Goal: Task Accomplishment & Management: Use online tool/utility

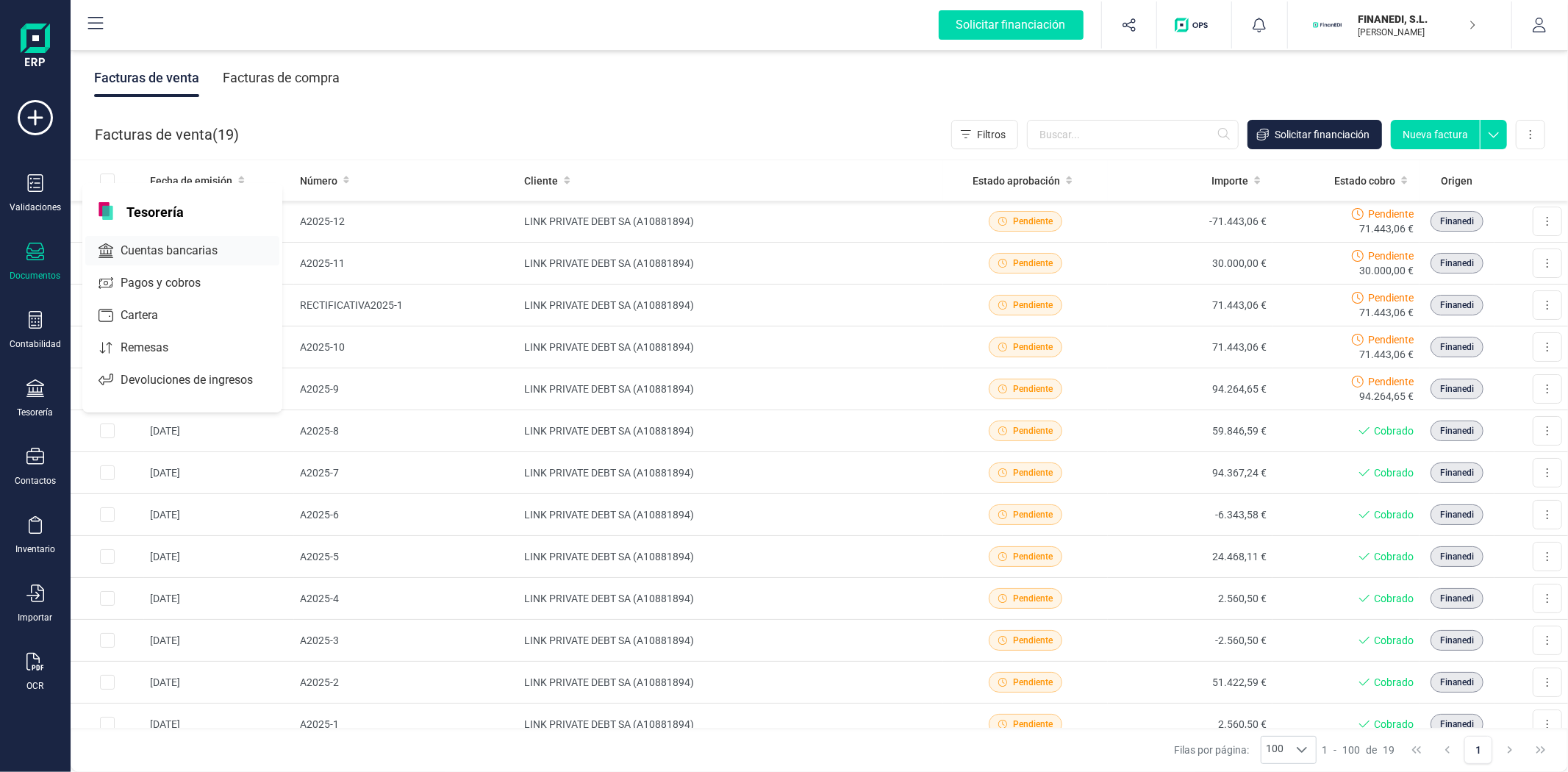
click at [142, 252] on span "Cuentas bancarias" at bounding box center [180, 250] width 129 height 18
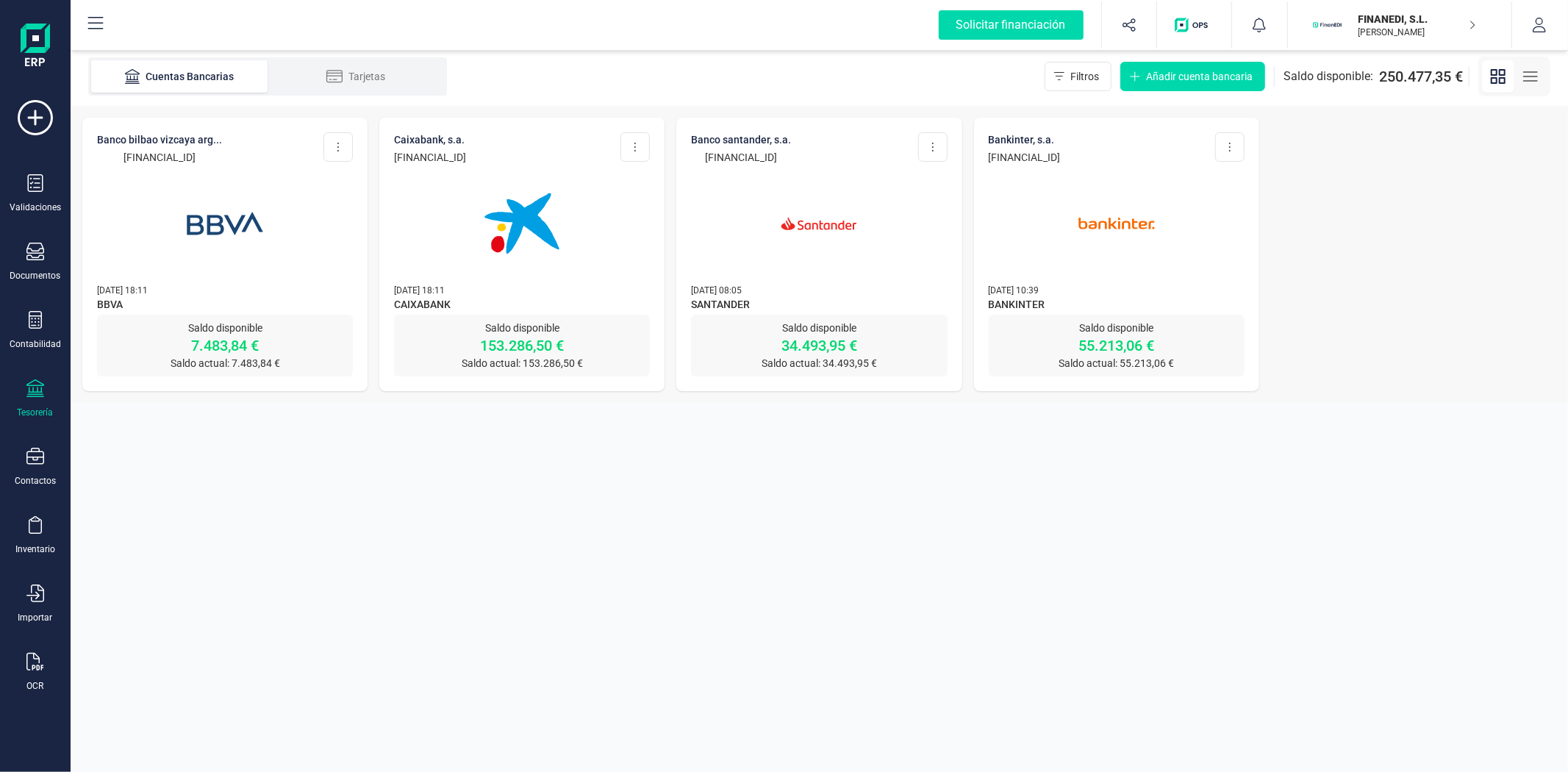
click at [412, 238] on div at bounding box center [521, 214] width 256 height 100
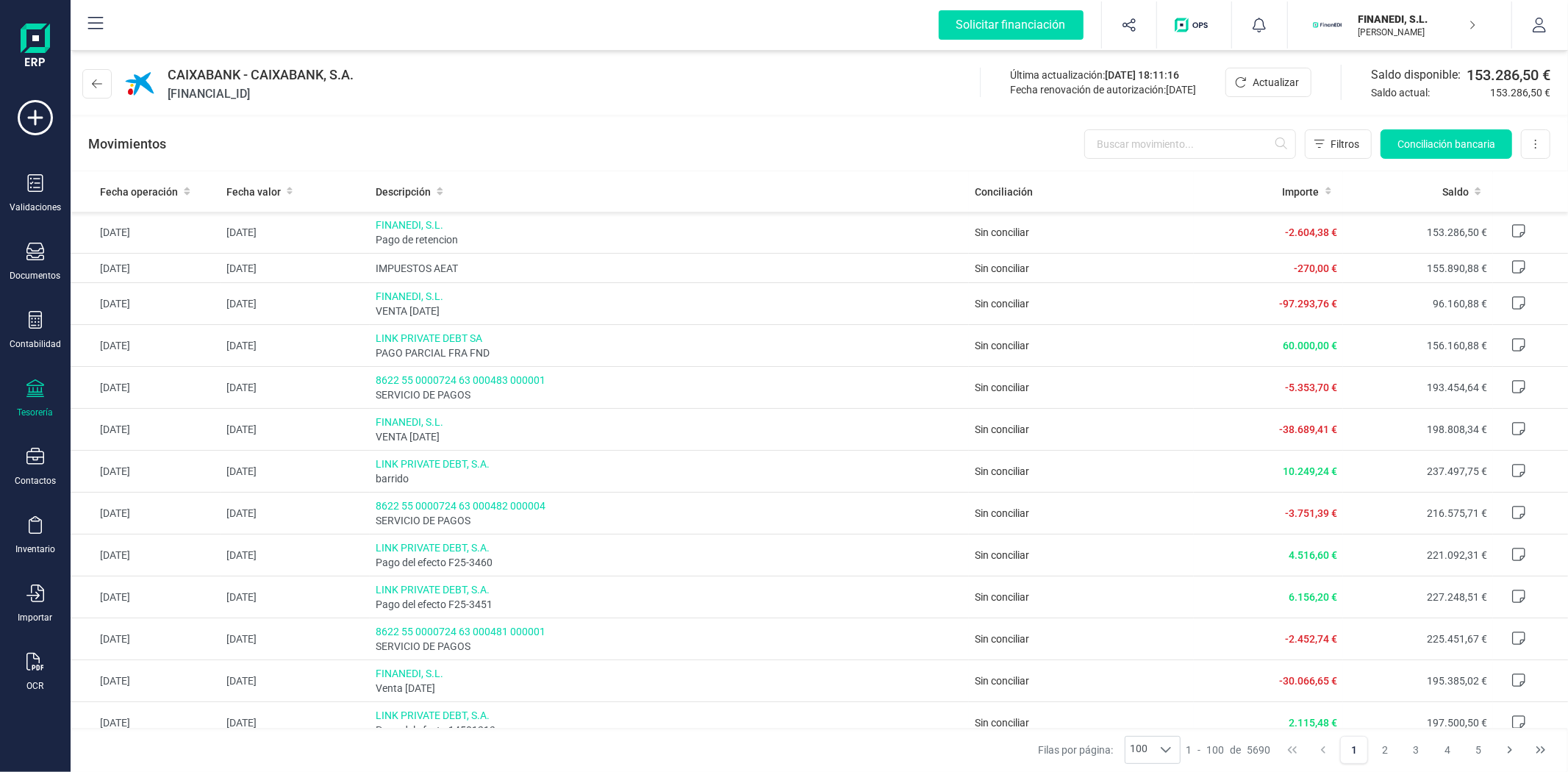
click at [458, 77] on div "CAIXABANK - CAIXABANK, S.A. ES2621008622680200144508 Última actualización: 04/0…" at bounding box center [819, 80] width 1498 height 68
click at [1373, 16] on p "FINANEDI, S.L." at bounding box center [1418, 18] width 118 height 14
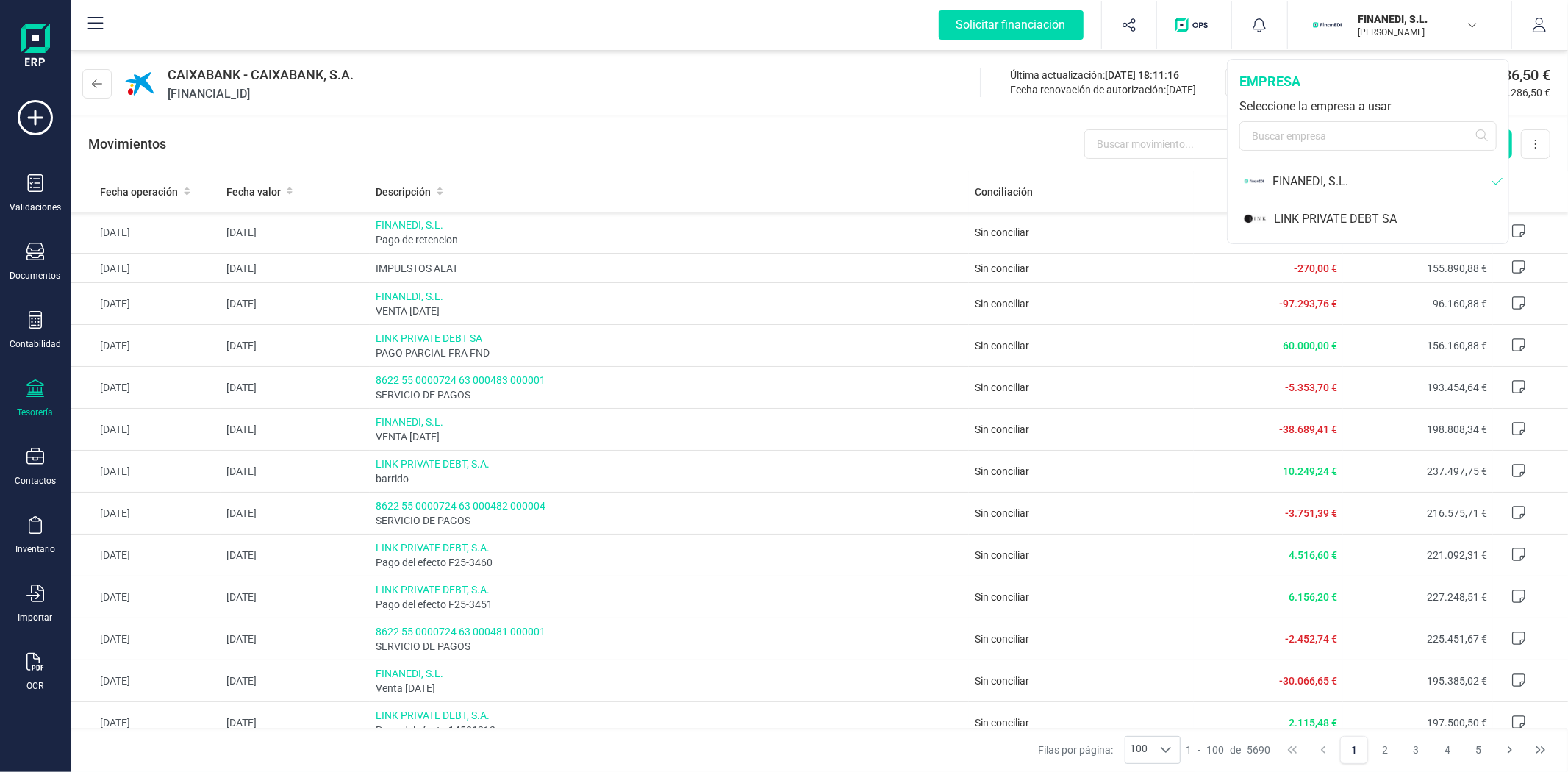
click at [1416, 37] on div "FINANEDI, S.L. LAURA MARTIN PEÑA" at bounding box center [1408, 25] width 113 height 32
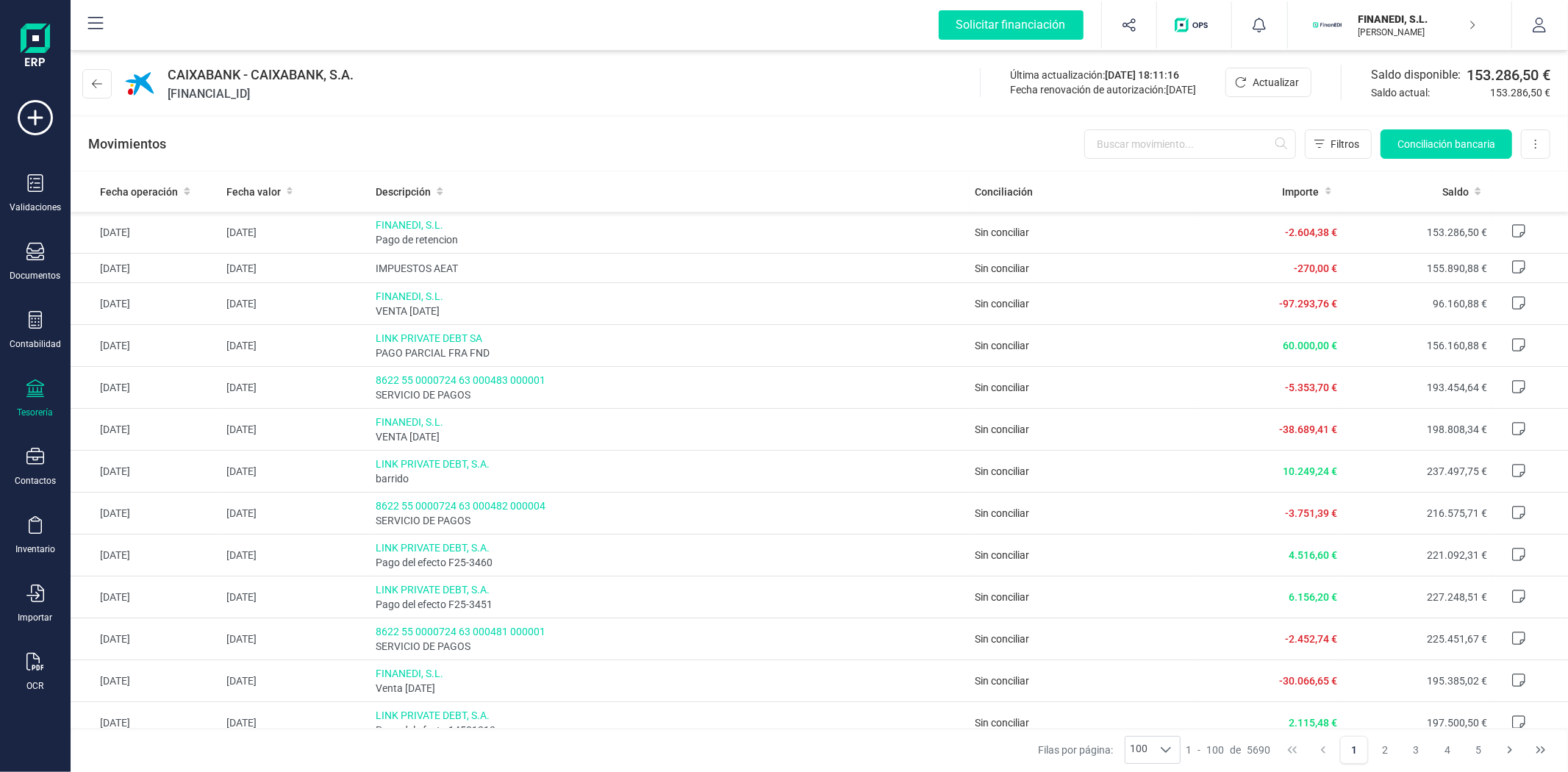
click at [1394, 23] on p "FINANEDI, S.L." at bounding box center [1418, 18] width 118 height 14
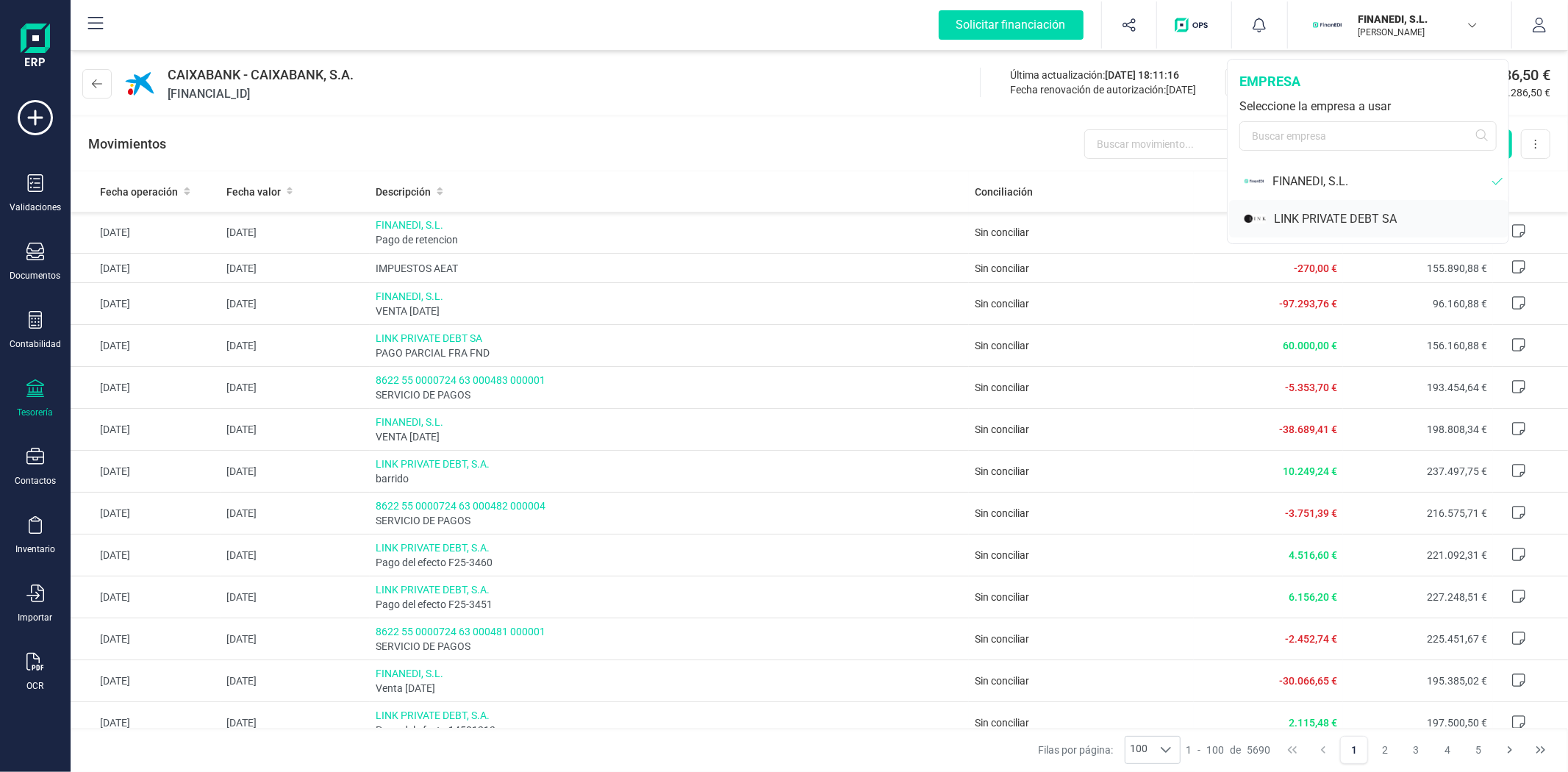
click at [1300, 217] on div "LINK PRIVATE DEBT SA" at bounding box center [1391, 219] width 235 height 18
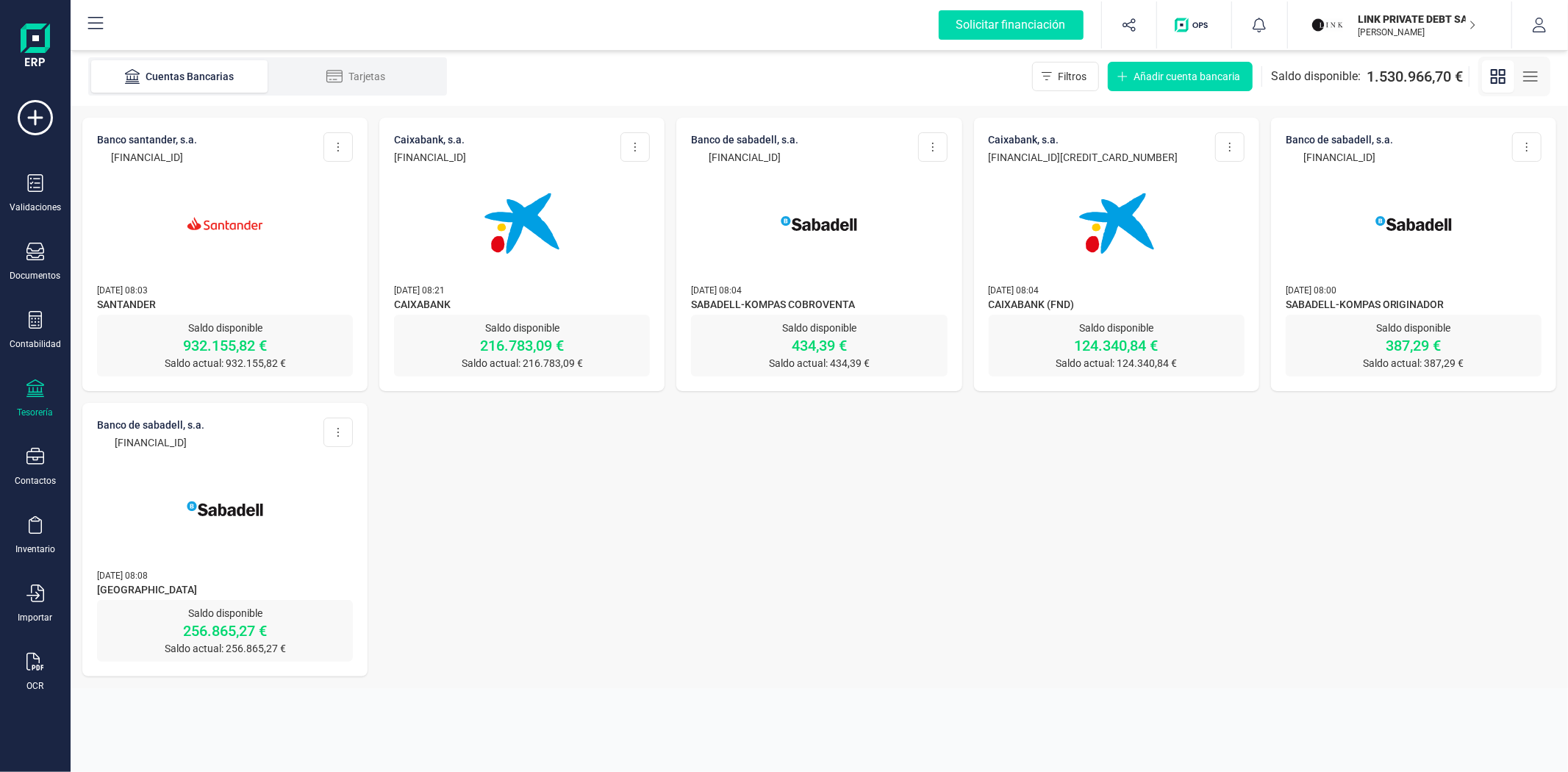
click at [236, 210] on img at bounding box center [225, 223] width 124 height 124
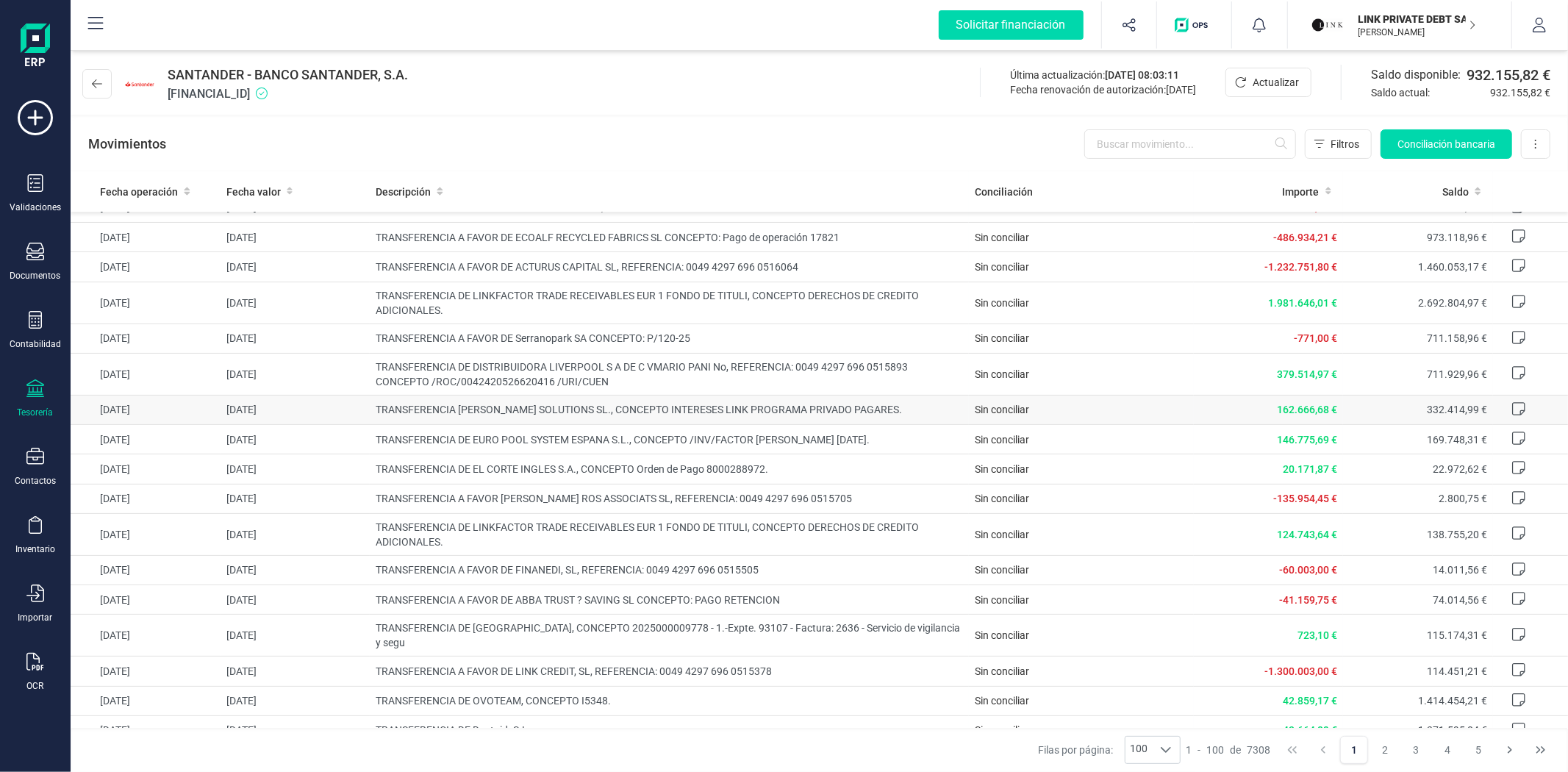
scroll to position [164, 0]
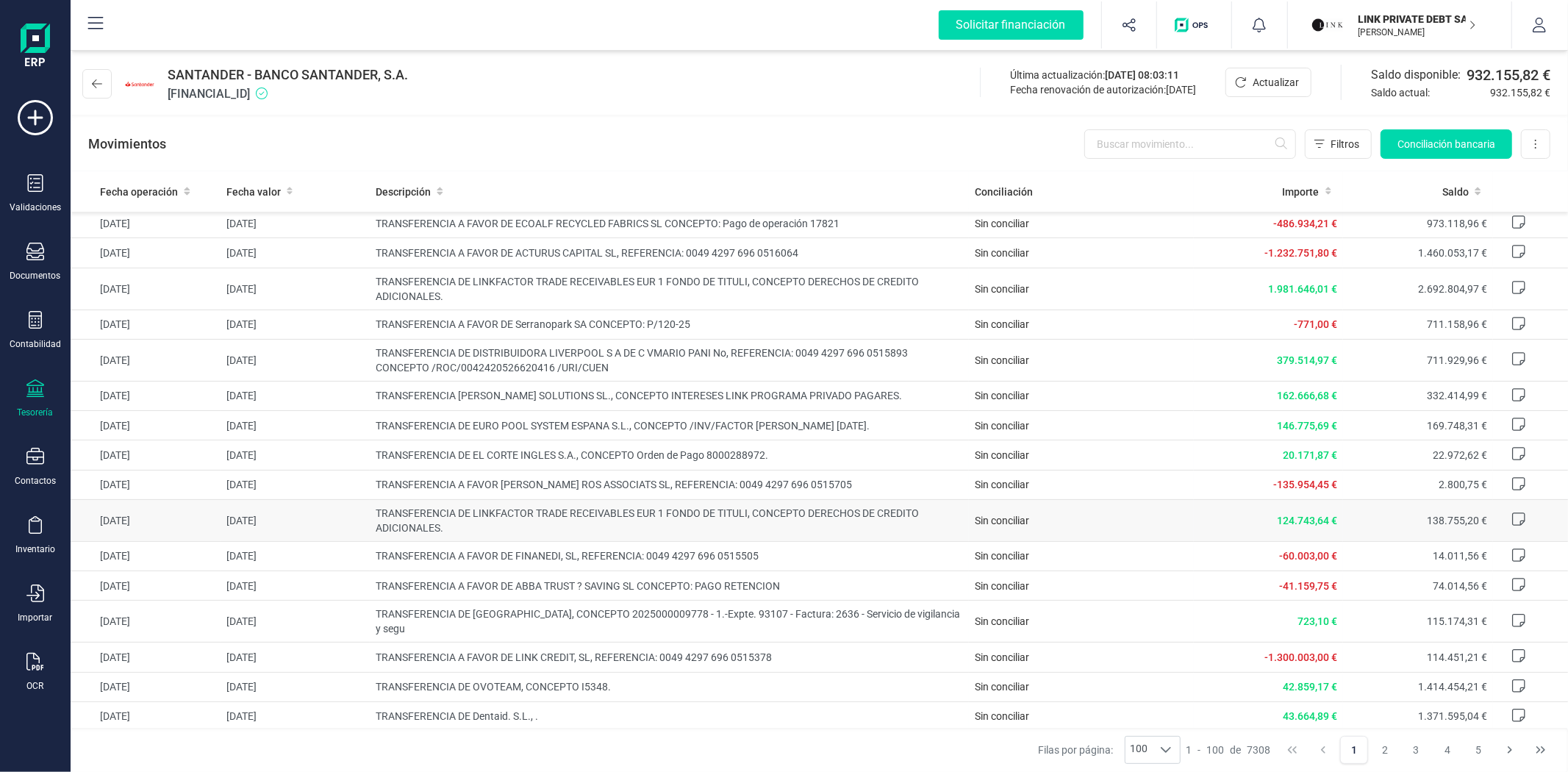
click at [1412, 531] on td "138.755,20 €" at bounding box center [1418, 520] width 150 height 42
click at [596, 89] on div "SANTANDER - BANCO SANTANDER, S.A. ES1500491827802110642686 Última actualización…" at bounding box center [819, 80] width 1498 height 68
click at [268, 145] on div "Movimientos Filtros Conciliación bancaria Descargar Excel Eliminar cuenta" at bounding box center [819, 145] width 1498 height 53
click at [100, 83] on icon at bounding box center [97, 84] width 10 height 11
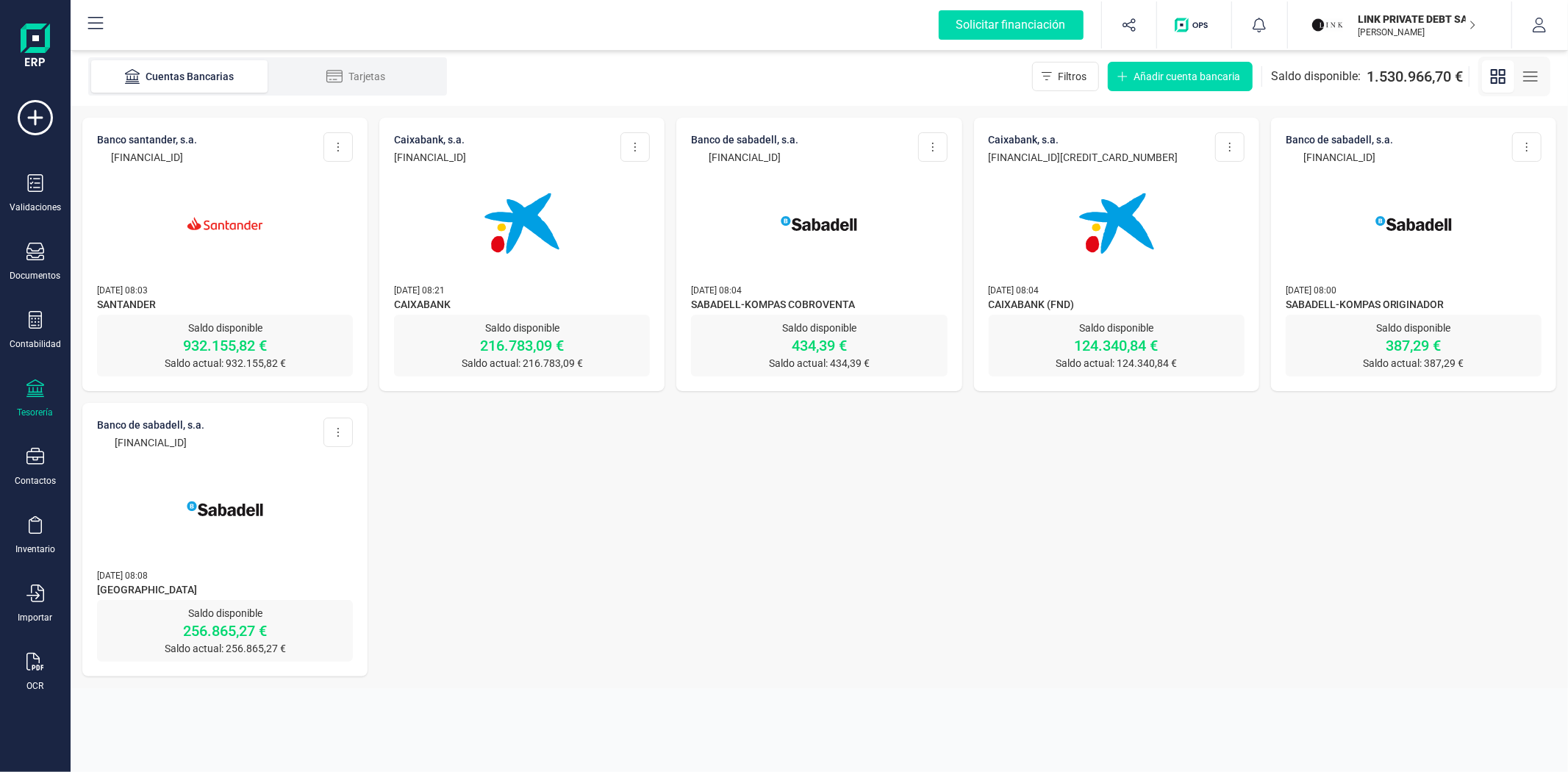
click at [277, 267] on img at bounding box center [225, 223] width 124 height 124
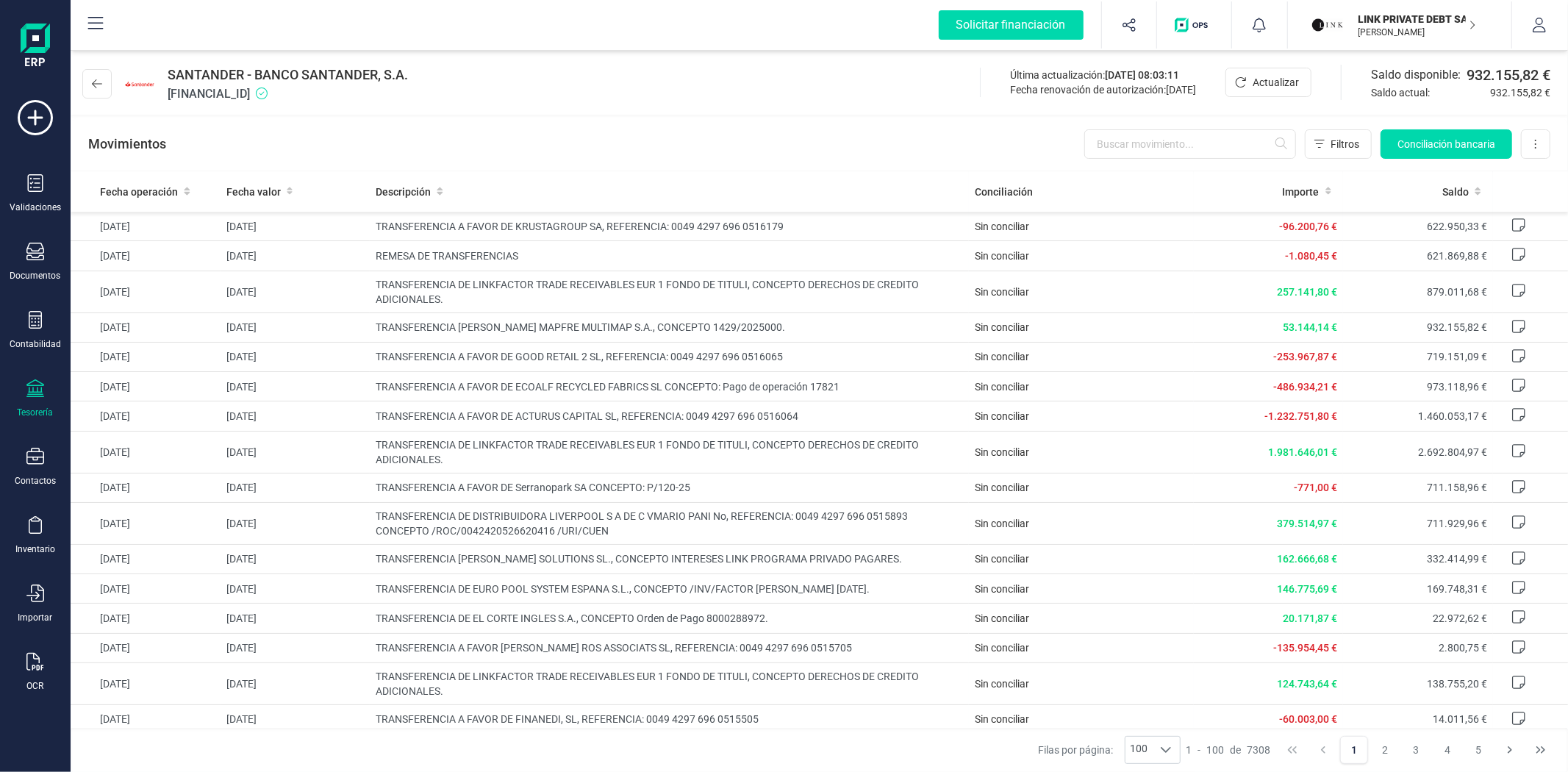
click at [1387, 11] on p "LINK PRIVATE DEBT SA" at bounding box center [1418, 18] width 118 height 14
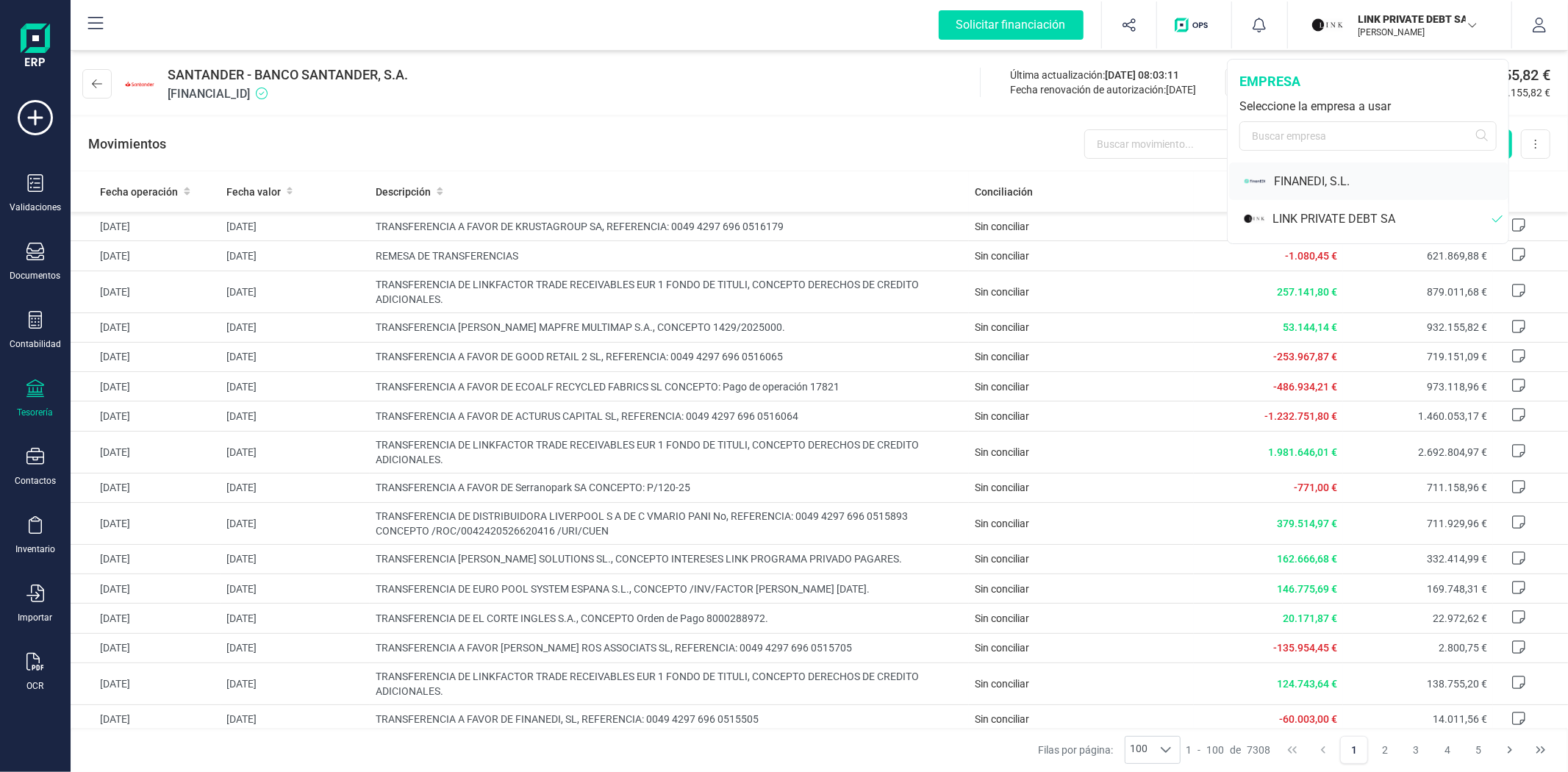
click at [1316, 174] on div "FINANEDI, S.L." at bounding box center [1391, 182] width 235 height 18
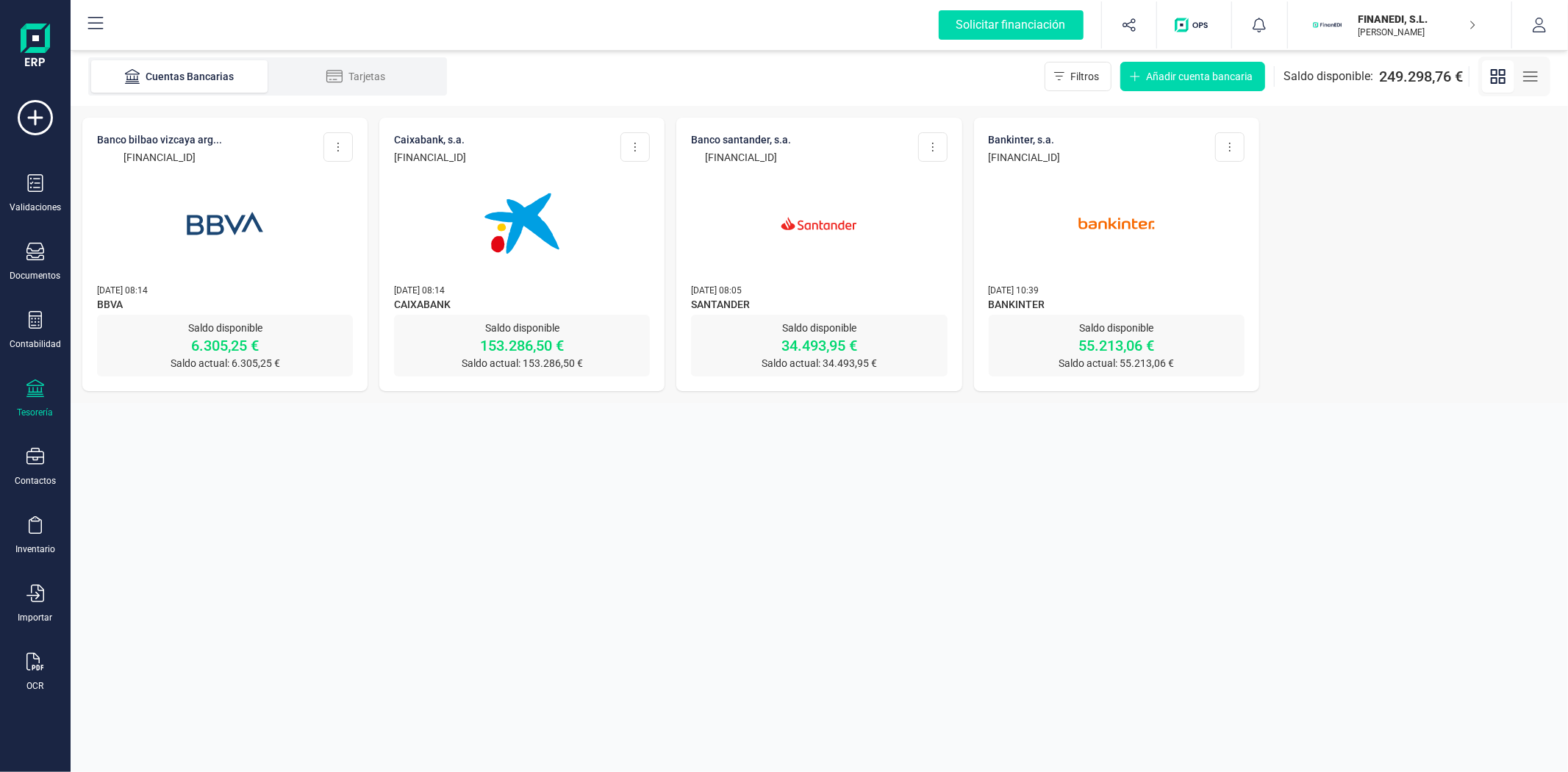
click at [827, 276] on img at bounding box center [819, 223] width 124 height 124
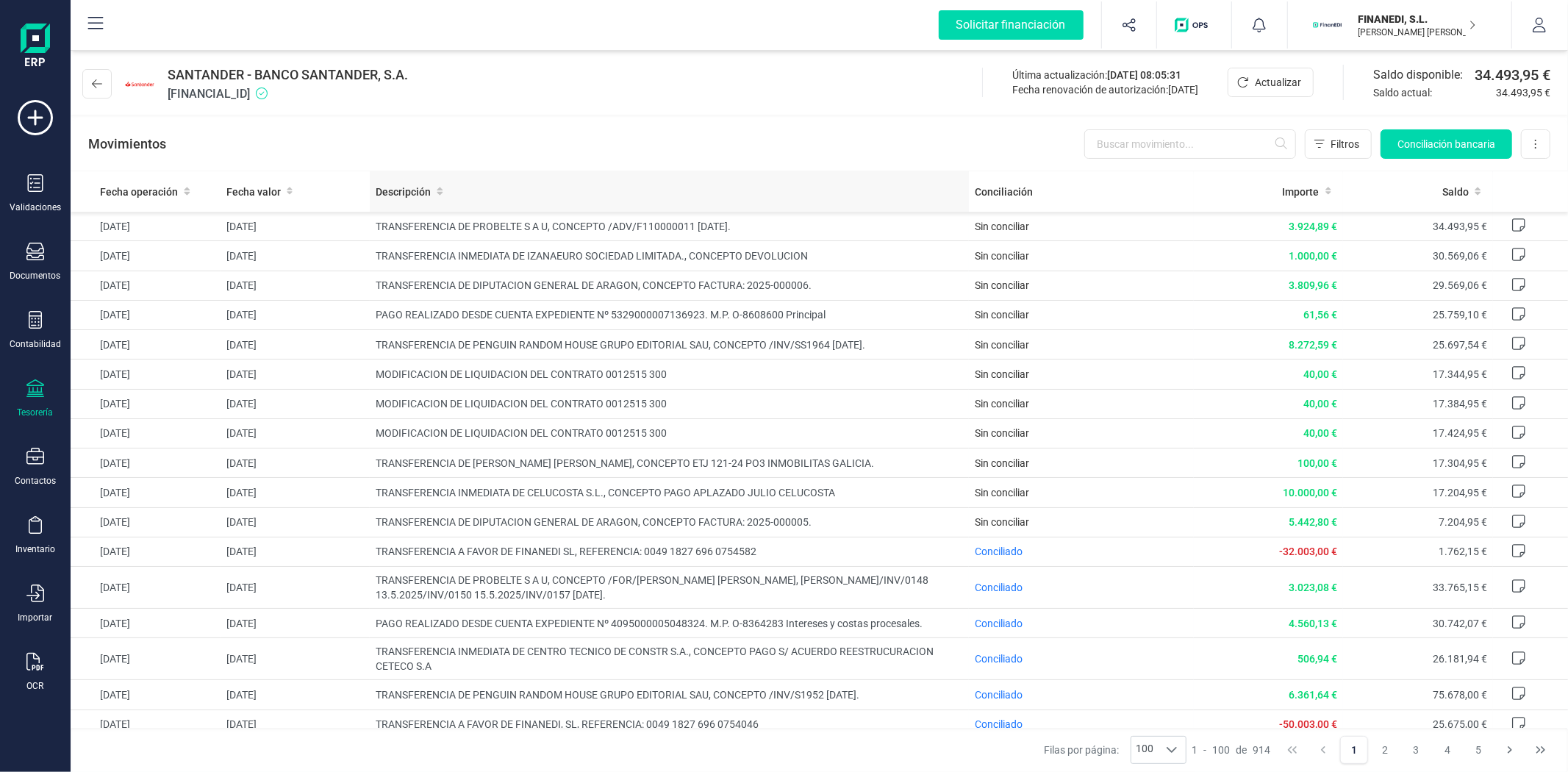
click at [792, 151] on div "Movimientos Filtros Conciliación bancaria Descargar Excel Eliminar cuenta" at bounding box center [819, 145] width 1498 height 53
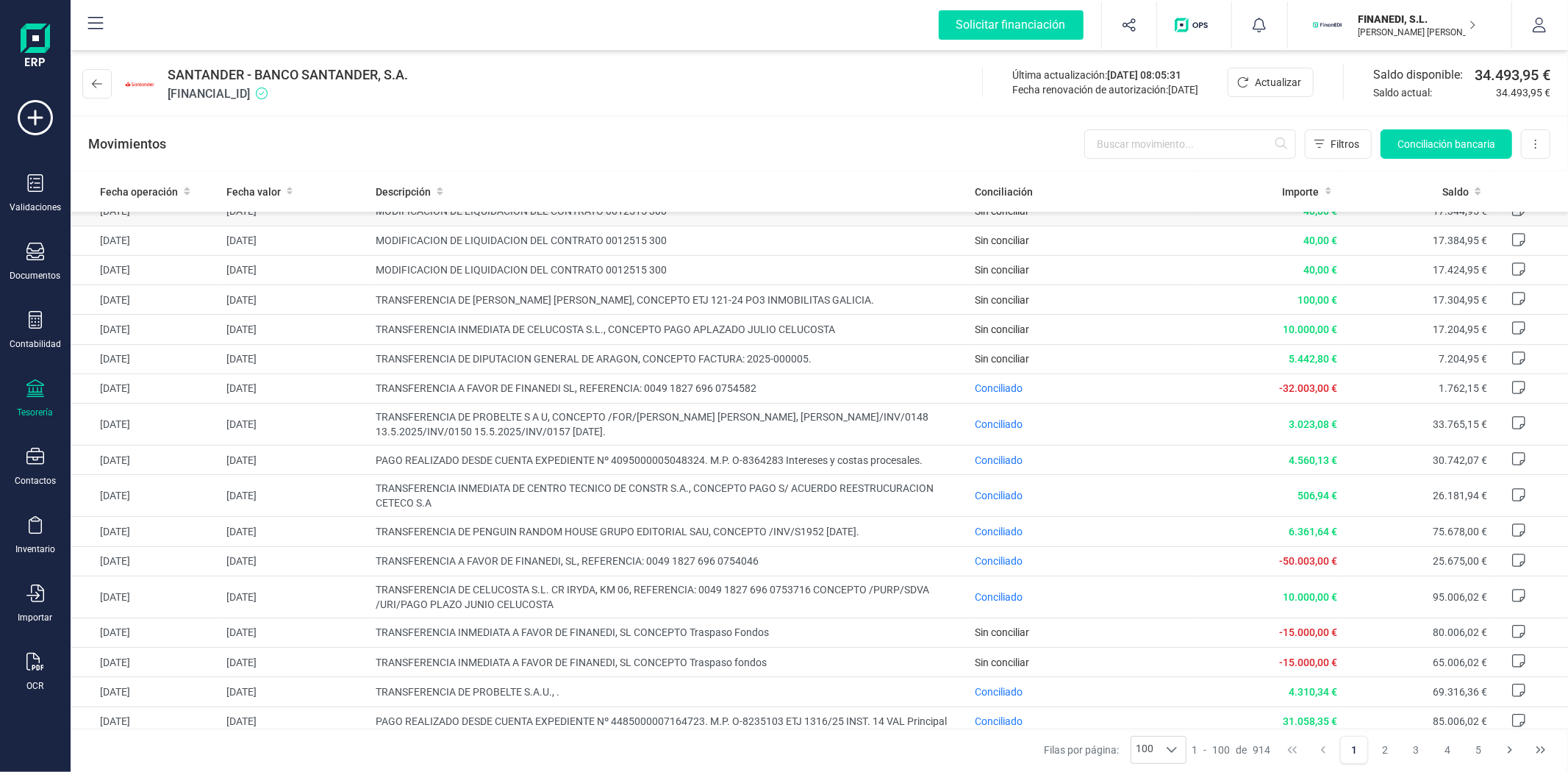
scroll to position [244, 0]
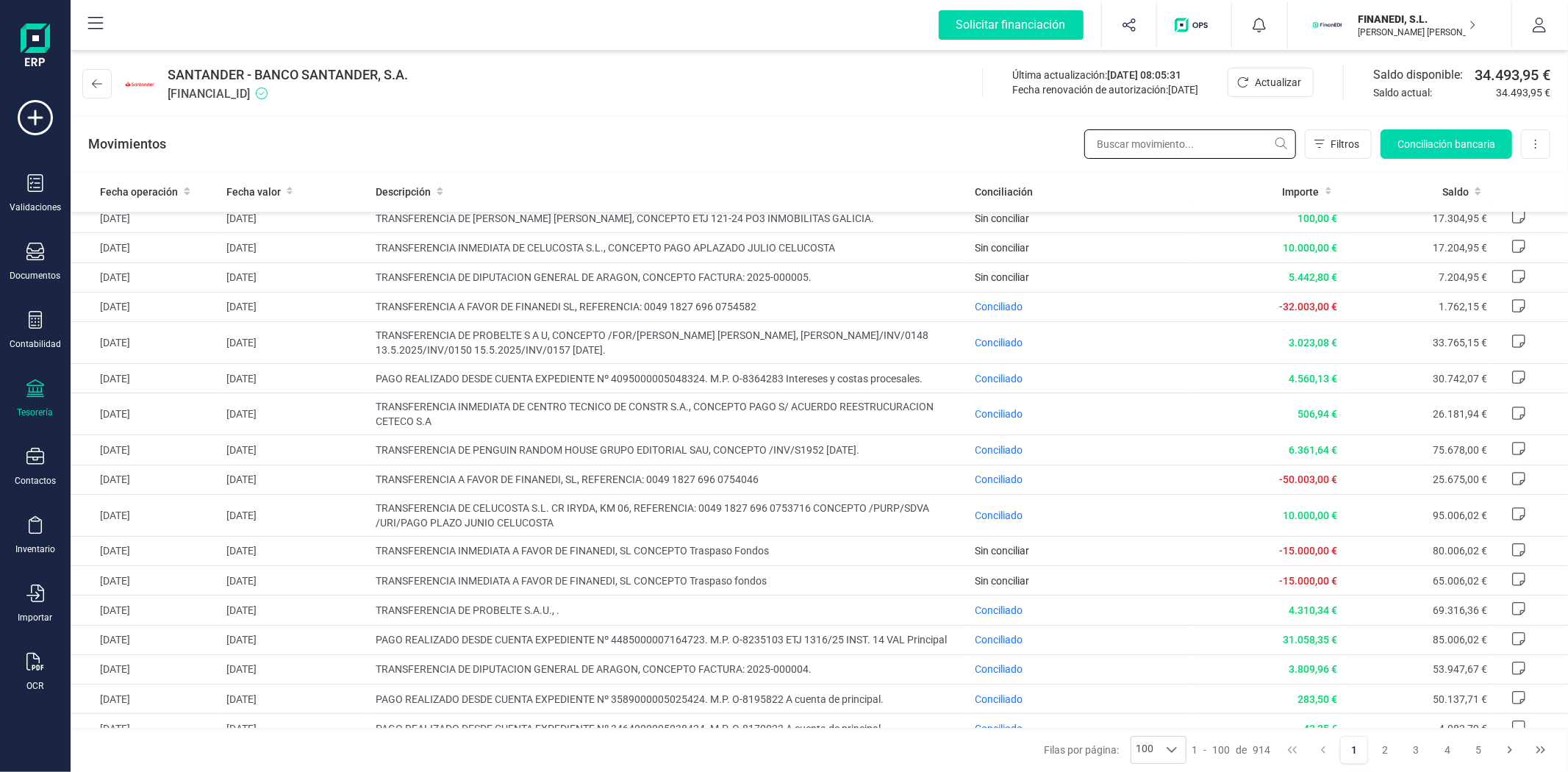
click at [1104, 136] on input "text" at bounding box center [1190, 144] width 212 height 29
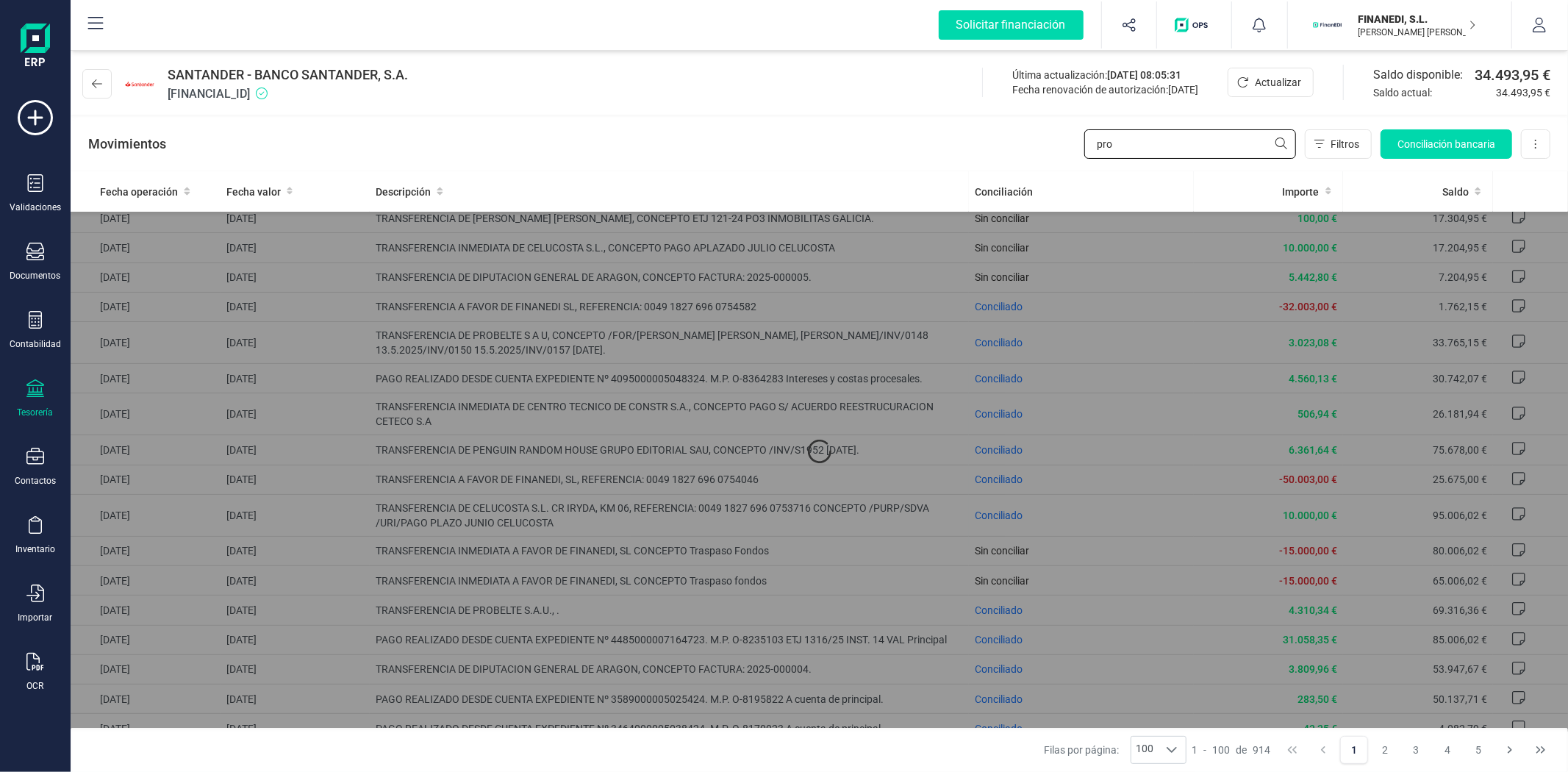
scroll to position [0, 0]
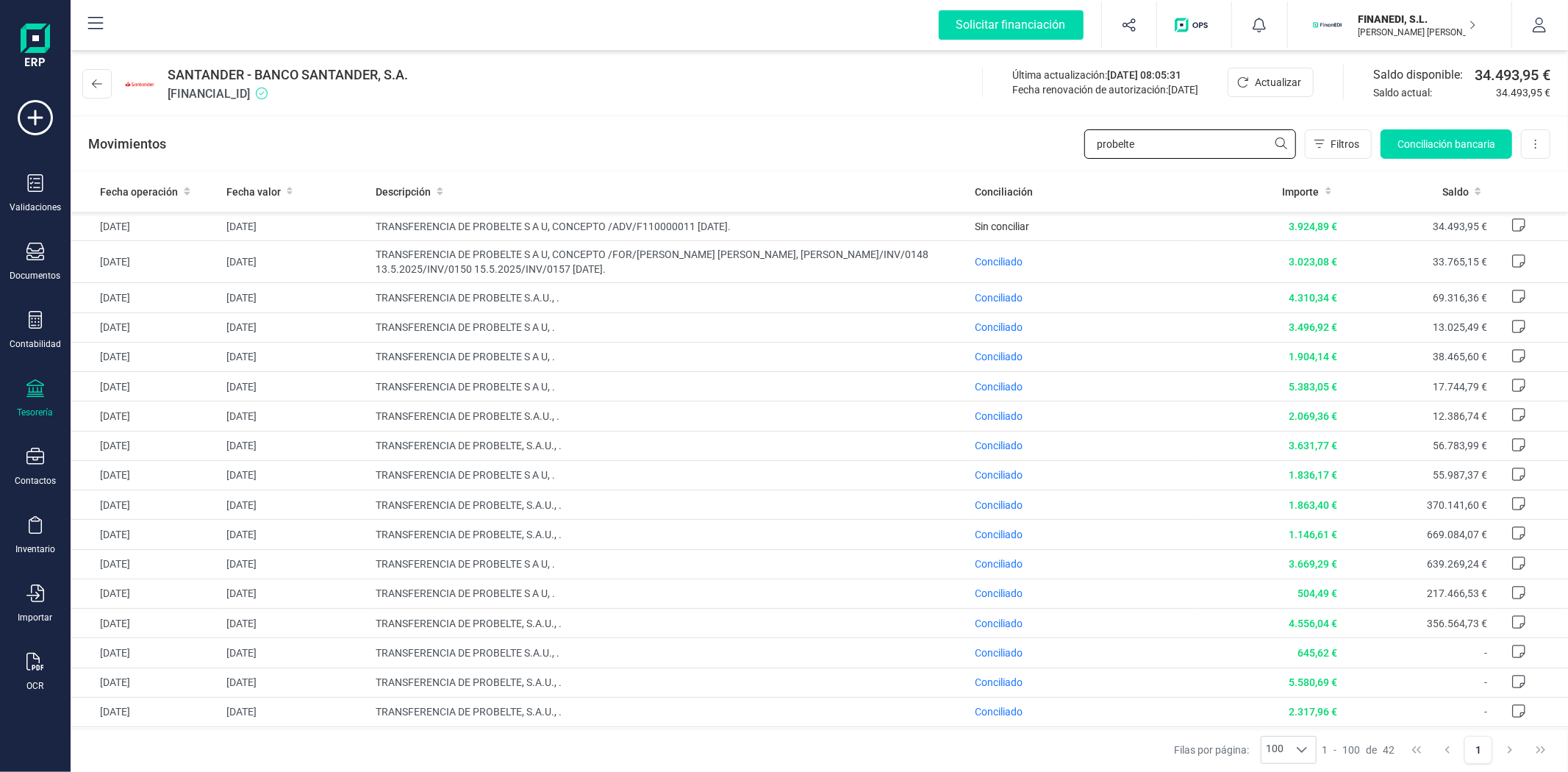
type input "probelte"
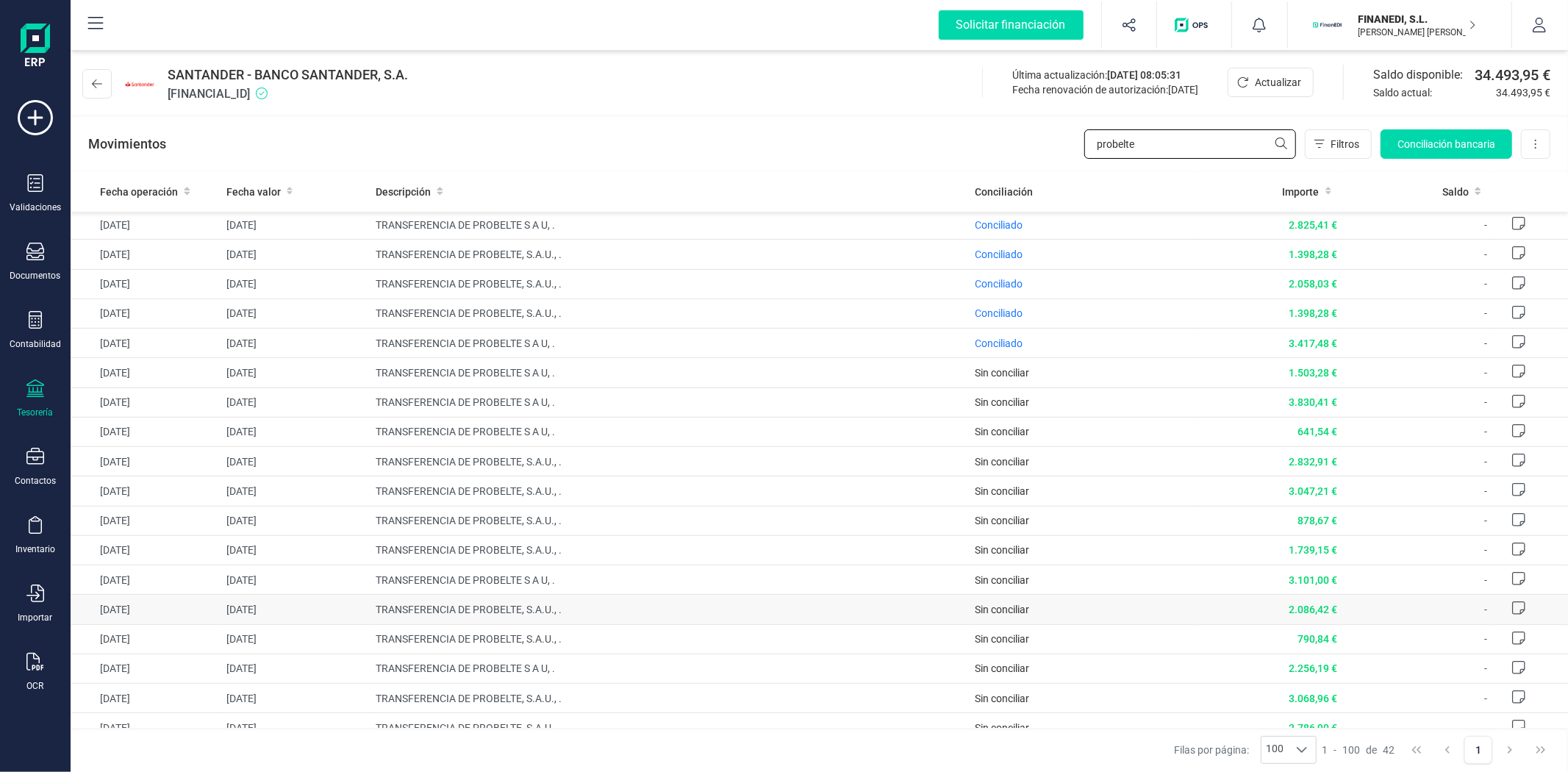
scroll to position [643, 0]
